Goal: Task Accomplishment & Management: Complete application form

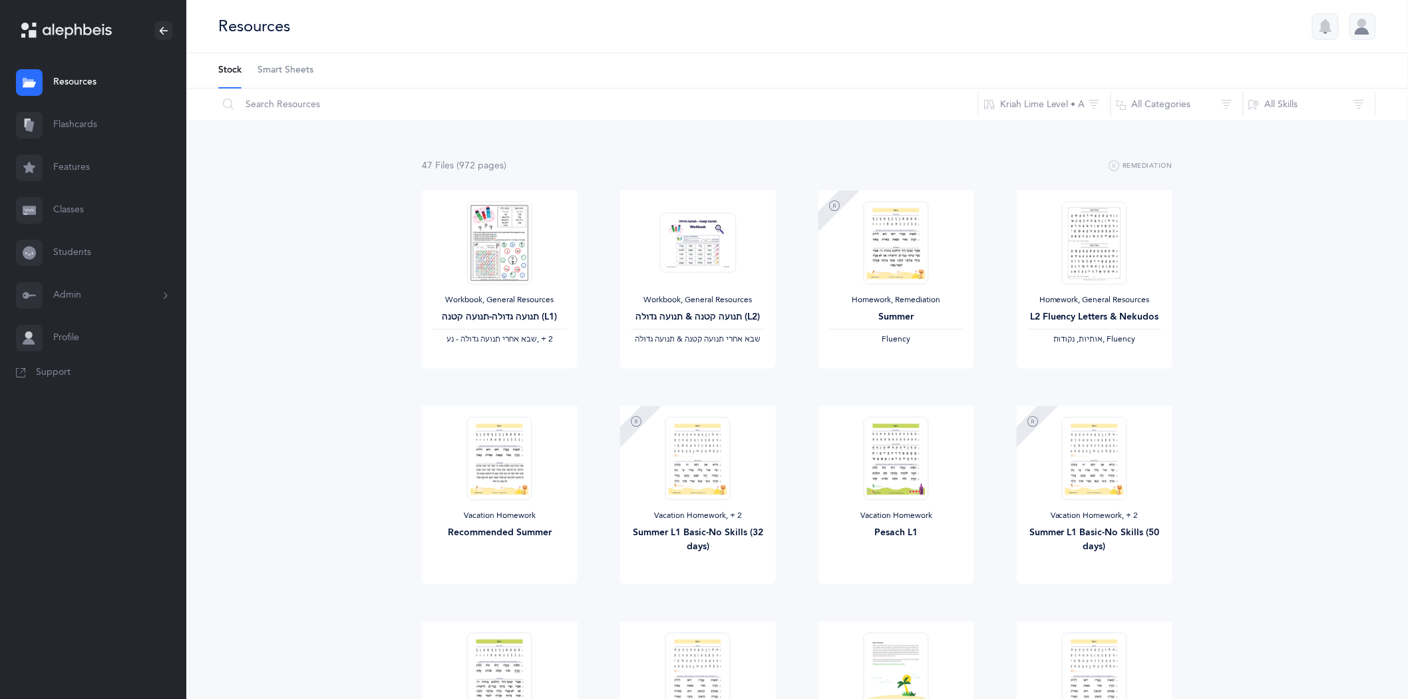
click at [62, 205] on link "Classes" at bounding box center [93, 210] width 186 height 43
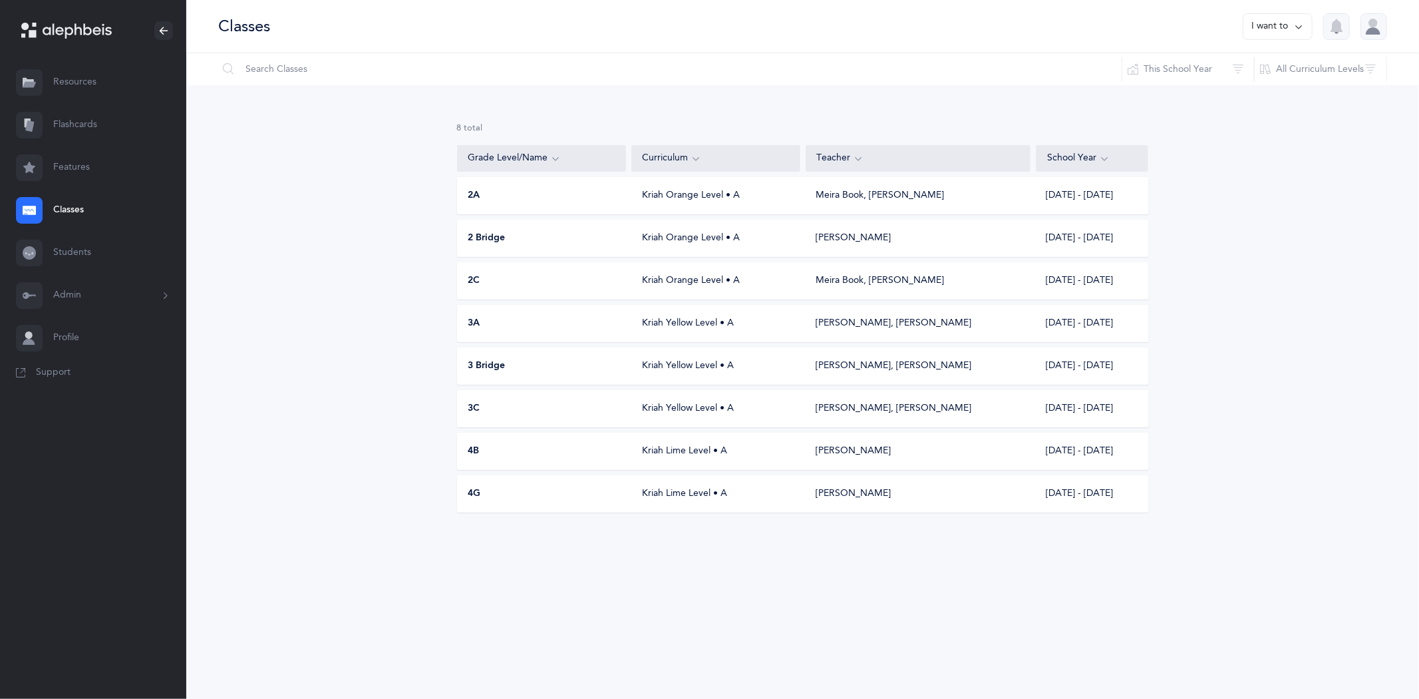
click at [1300, 25] on icon at bounding box center [1298, 26] width 11 height 15
click at [1260, 91] on button "Add new" at bounding box center [1265, 92] width 74 height 24
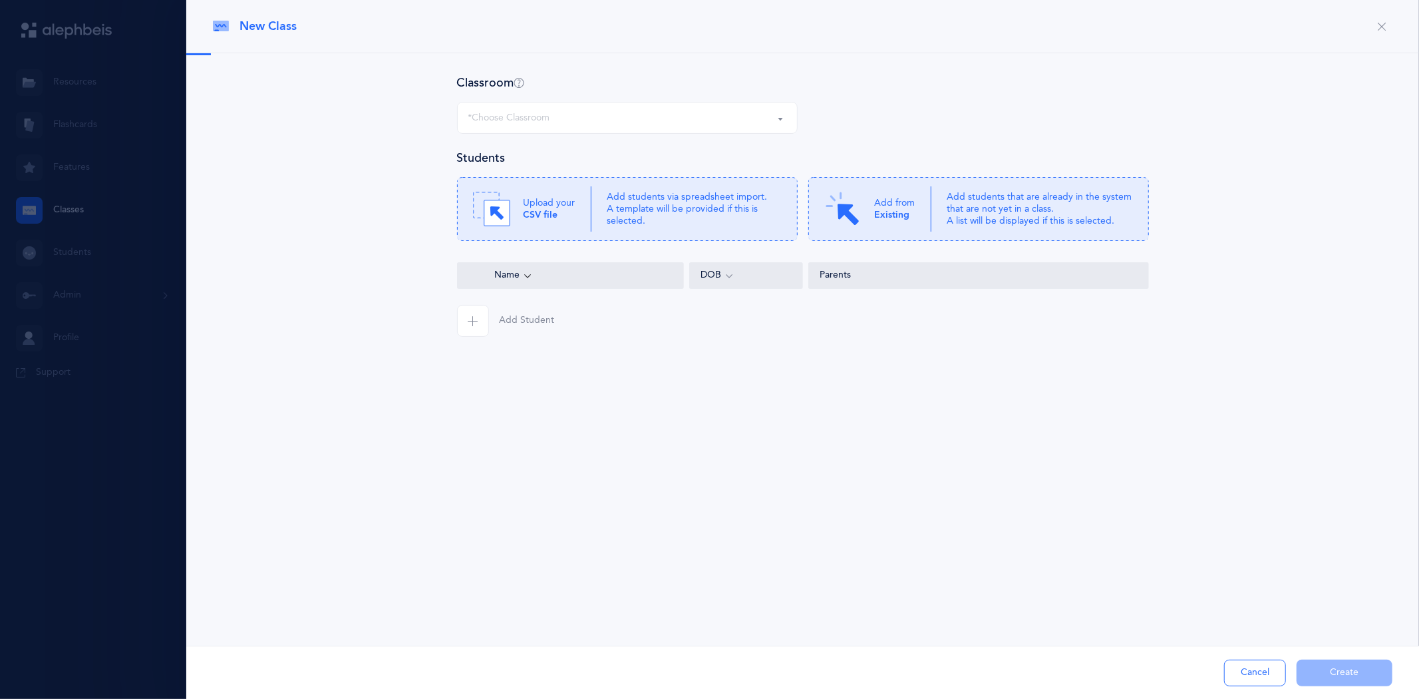
select select
click at [570, 208] on p "Upload your CSV file" at bounding box center [550, 209] width 52 height 24
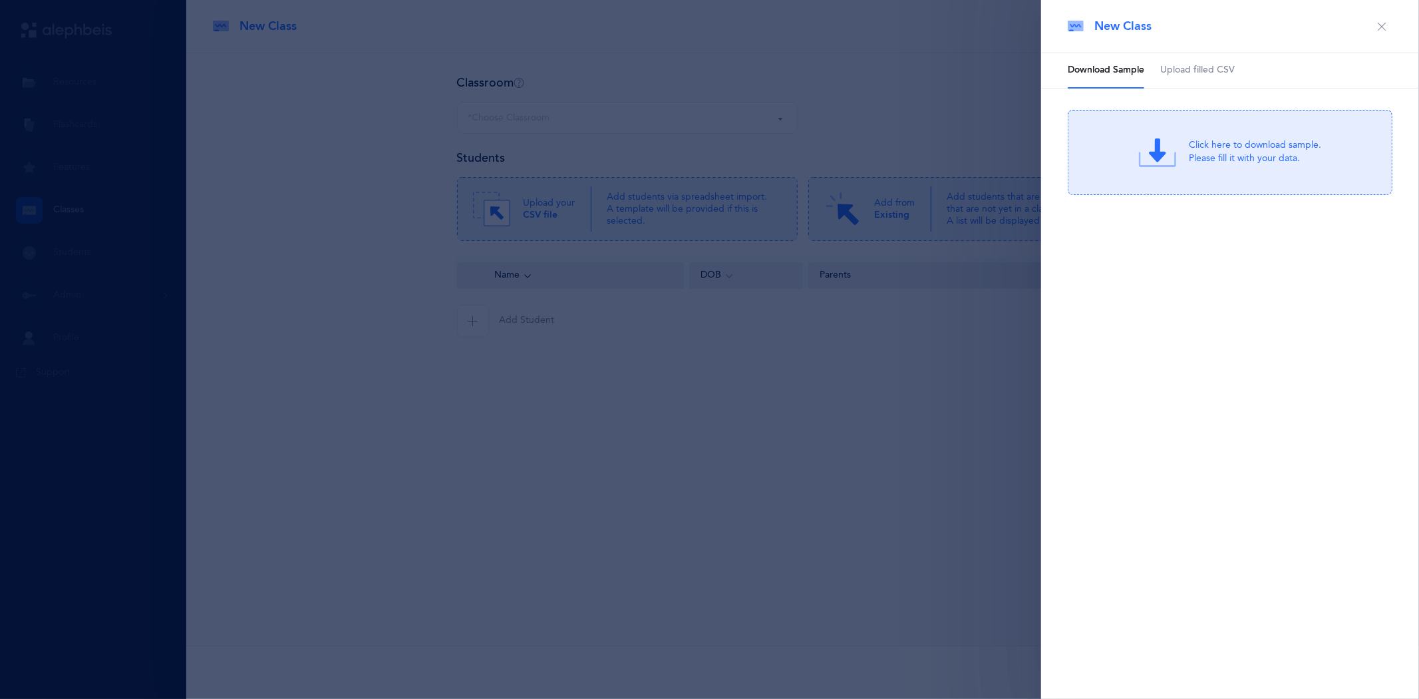
drag, startPoint x: 1375, startPoint y: 24, endPoint x: 1198, endPoint y: 43, distance: 178.0
click at [1376, 23] on button "button" at bounding box center [1381, 26] width 21 height 21
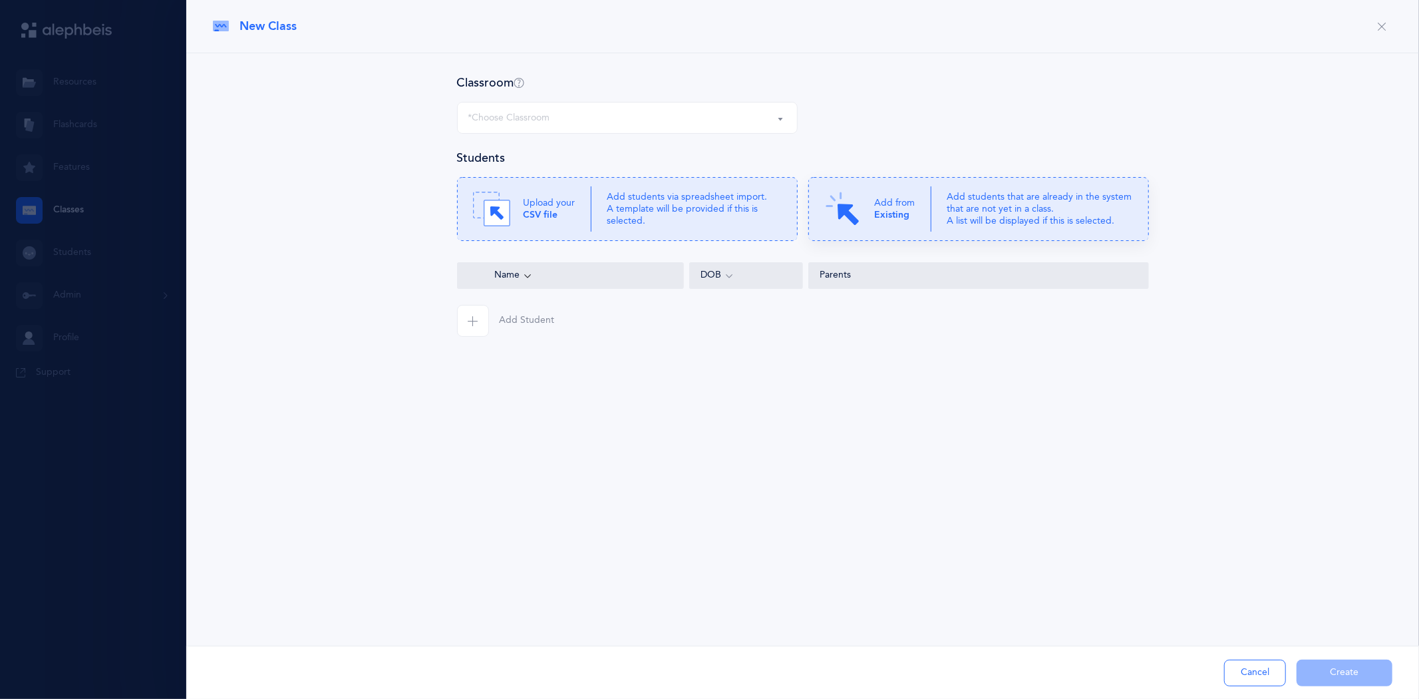
click at [875, 204] on div "Add from Existing" at bounding box center [877, 208] width 107 height 37
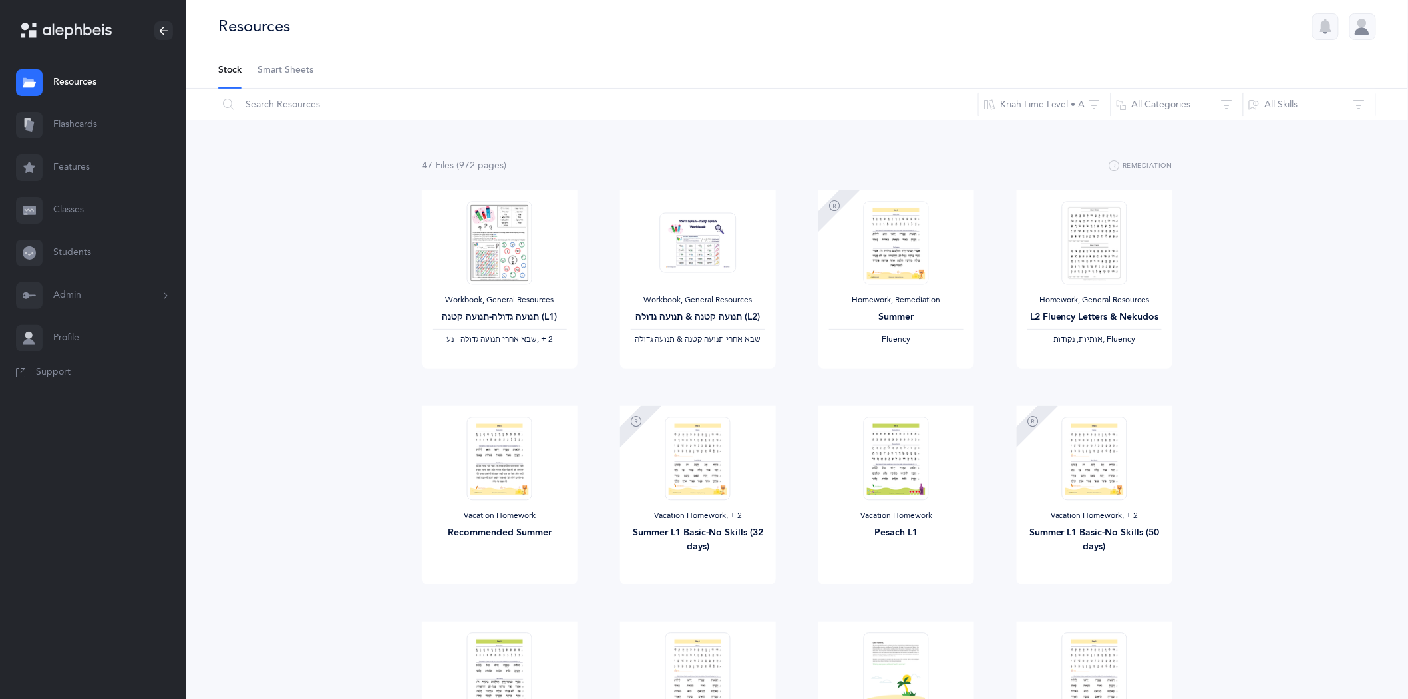
click at [73, 210] on link "Classes" at bounding box center [93, 210] width 186 height 43
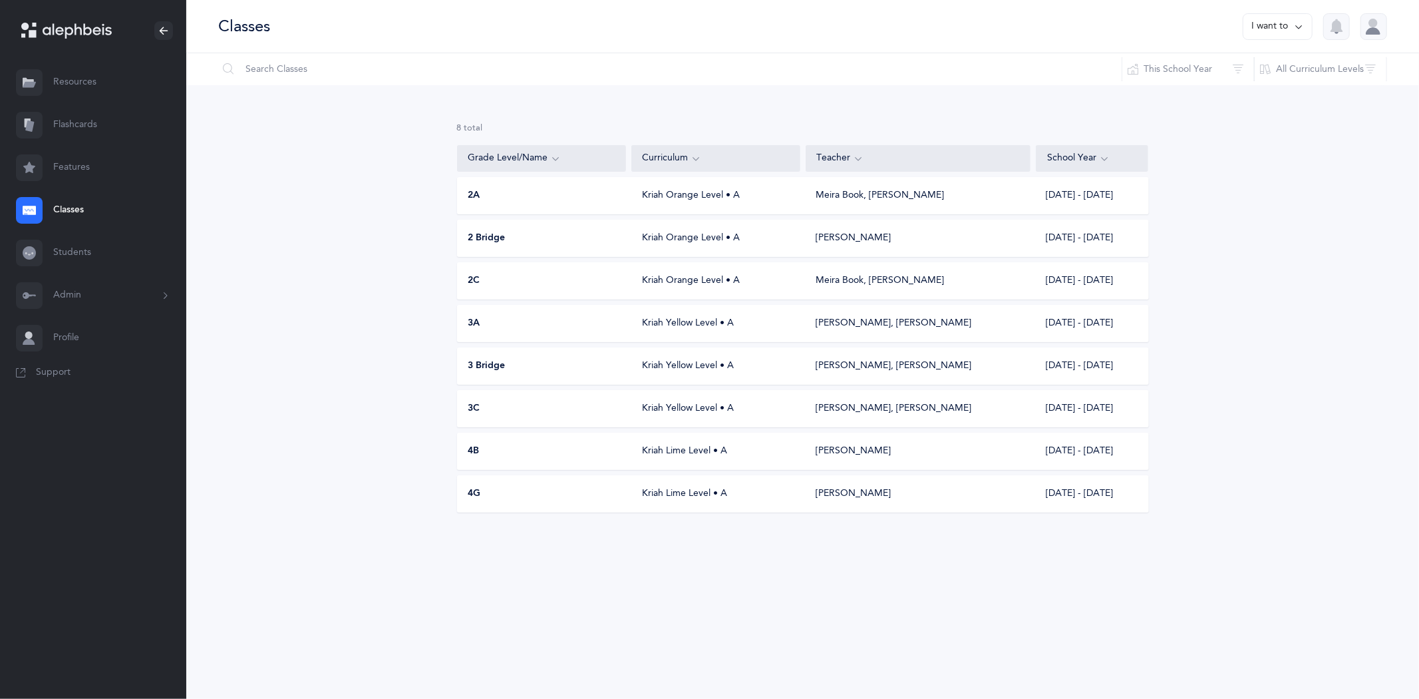
click at [80, 253] on link "Students" at bounding box center [93, 253] width 186 height 43
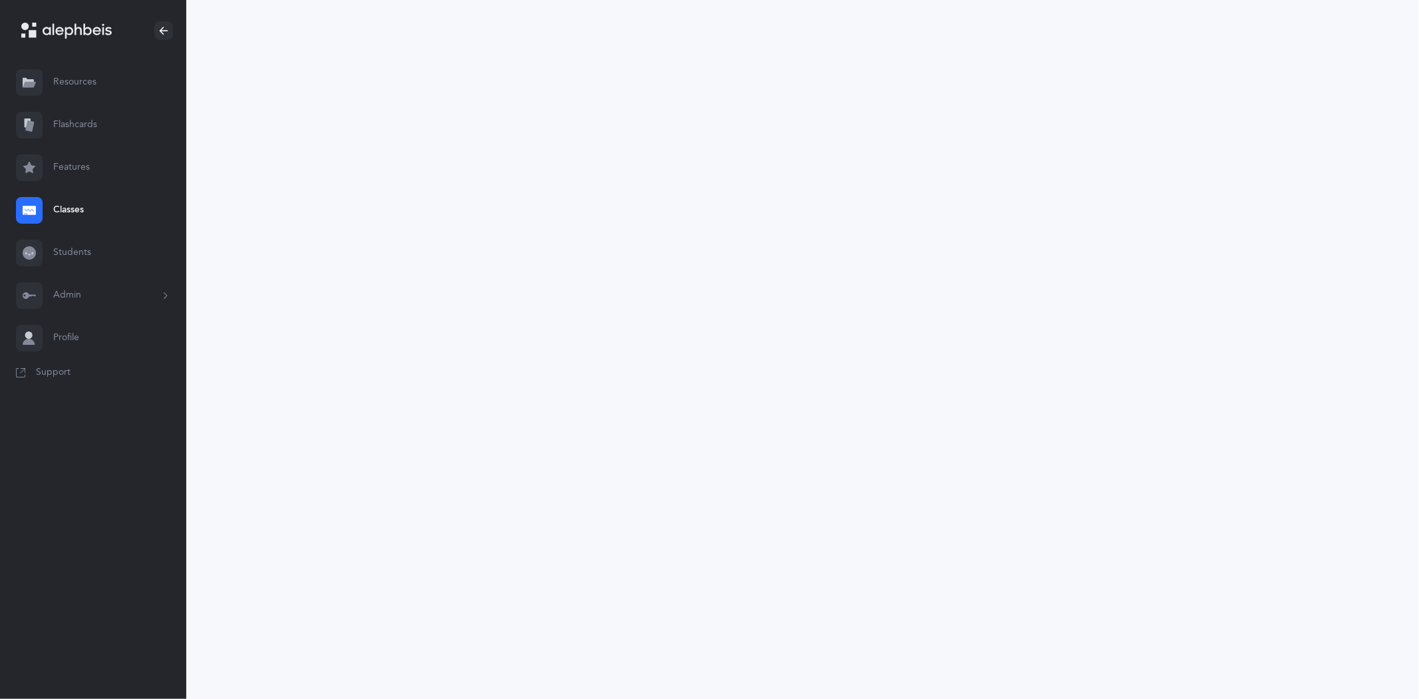
click at [80, 253] on link "Students" at bounding box center [93, 253] width 186 height 43
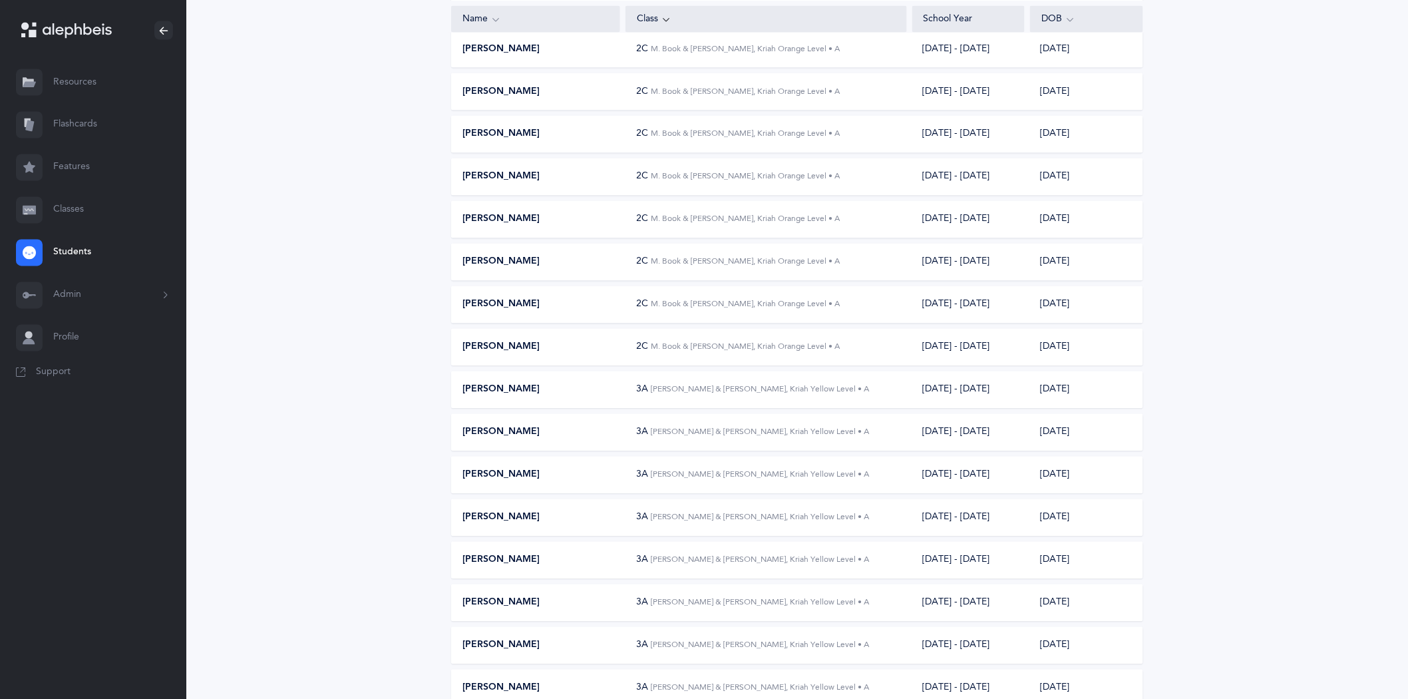
drag, startPoint x: 674, startPoint y: 311, endPoint x: 677, endPoint y: 303, distance: 9.1
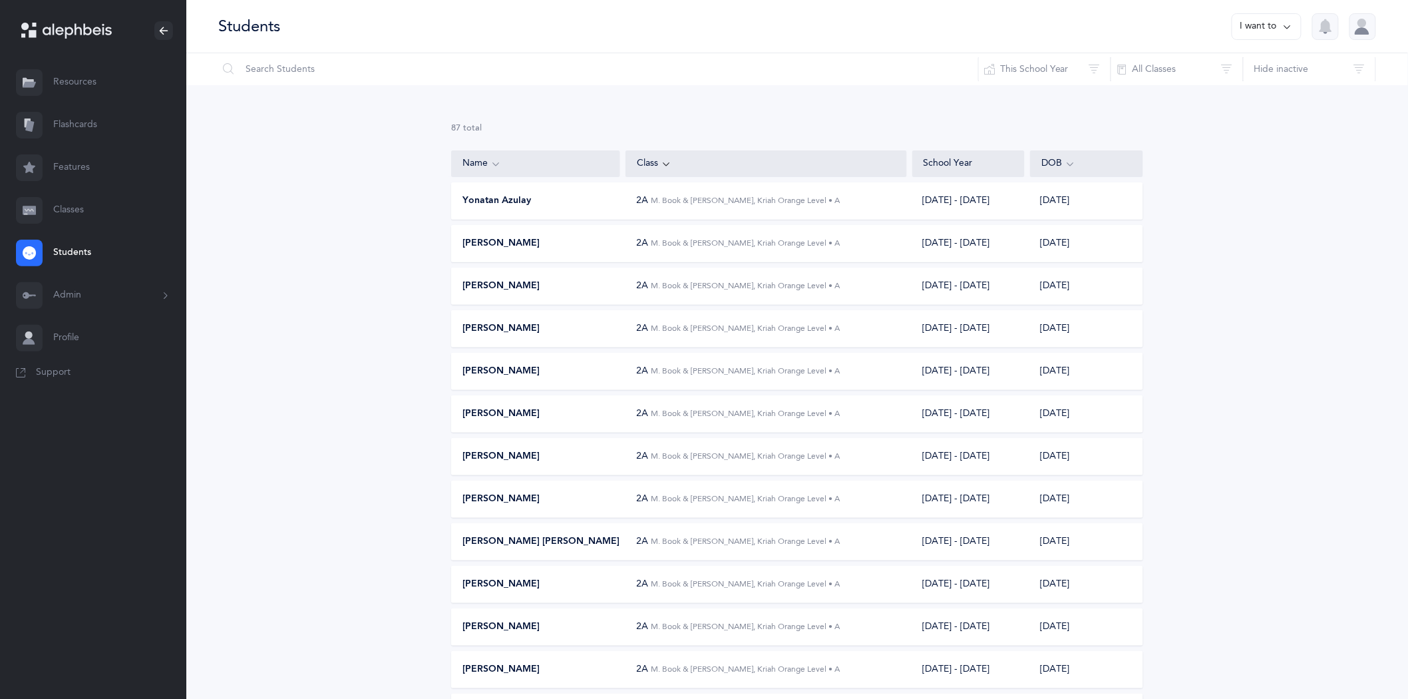
click at [1283, 21] on icon at bounding box center [1287, 26] width 11 height 15
click at [1256, 95] on button "Add student" at bounding box center [1252, 92] width 75 height 24
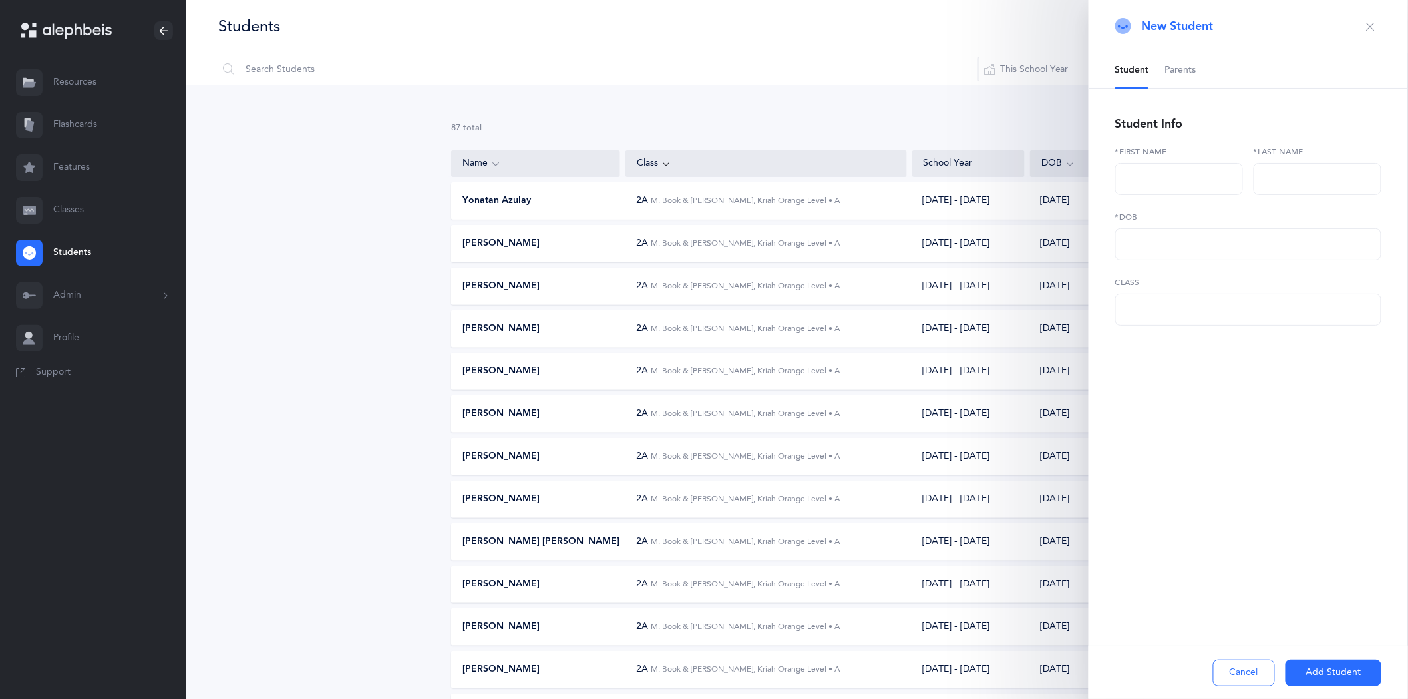
select select
click at [75, 214] on link "Classes" at bounding box center [93, 210] width 186 height 43
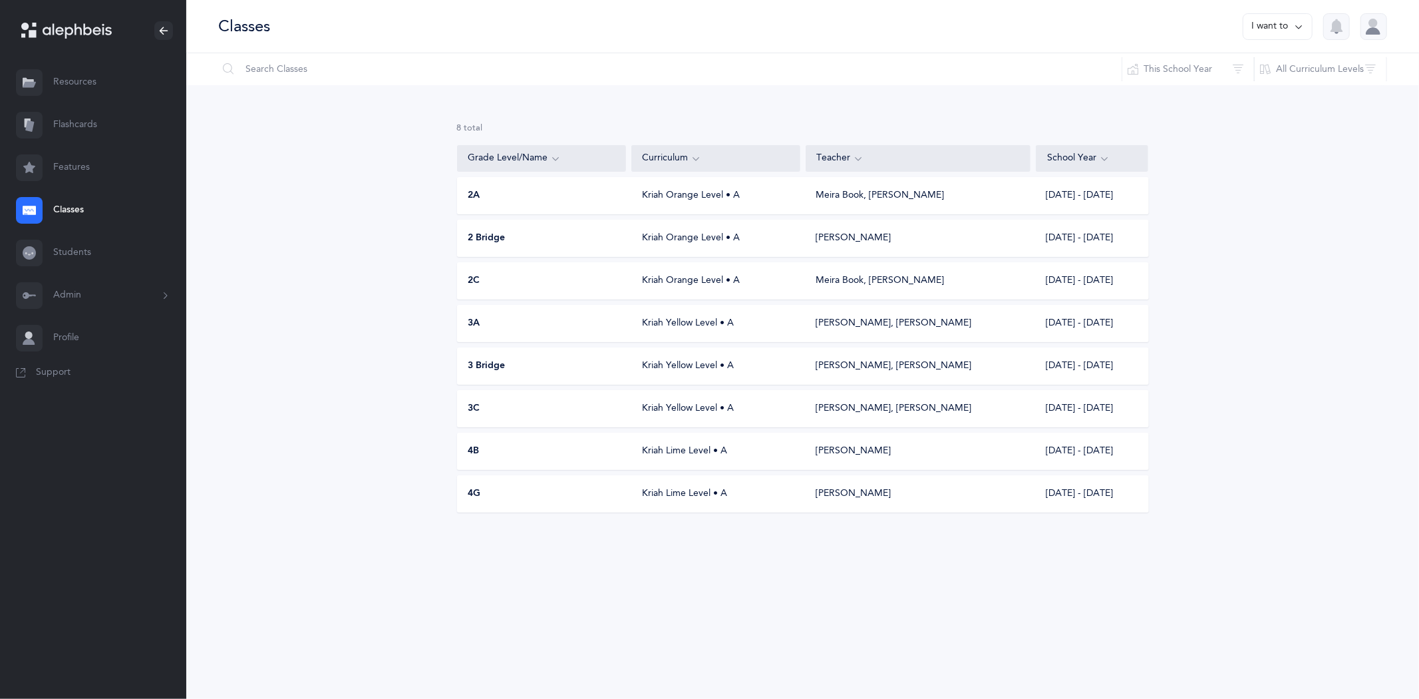
click at [1295, 28] on icon at bounding box center [1298, 26] width 11 height 15
click at [1269, 93] on button "Add new" at bounding box center [1265, 92] width 74 height 24
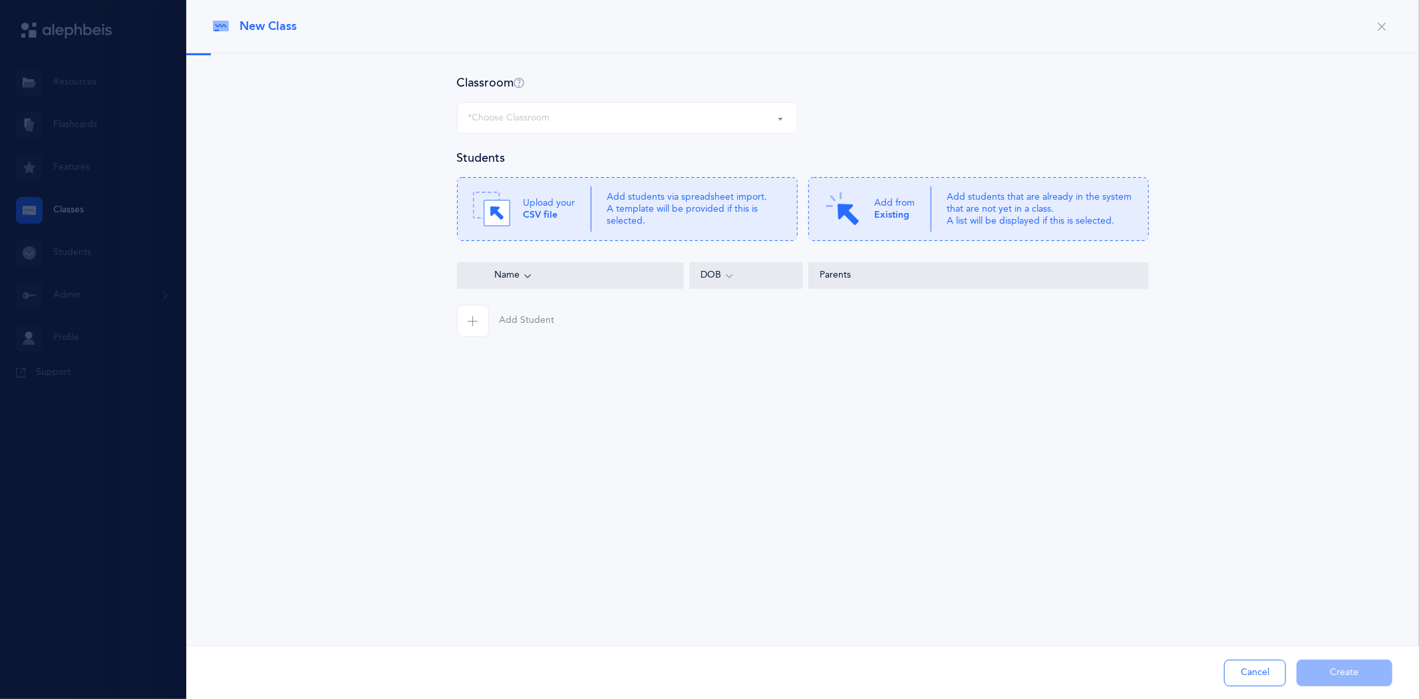
select select
click at [475, 317] on icon "button" at bounding box center [473, 320] width 11 height 11
